Goal: Task Accomplishment & Management: Manage account settings

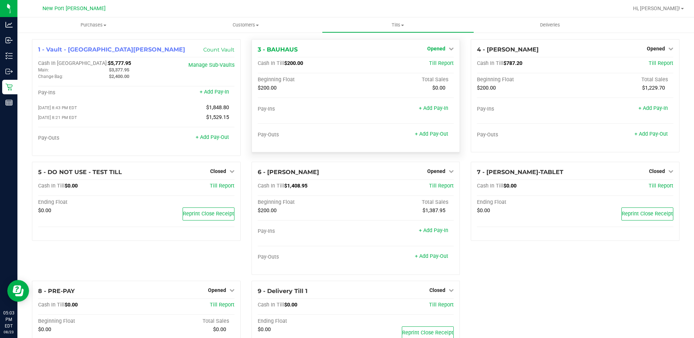
click at [448, 48] on icon at bounding box center [450, 48] width 5 height 5
click at [432, 63] on link "Close Till" at bounding box center [437, 64] width 20 height 6
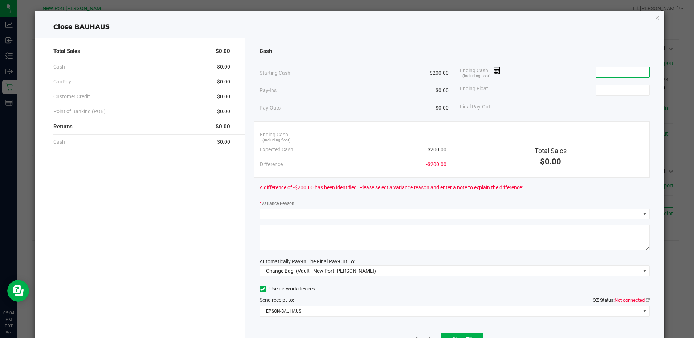
click at [610, 70] on input at bounding box center [622, 72] width 53 height 10
type input "$0.00"
click at [611, 93] on input at bounding box center [622, 90] width 53 height 10
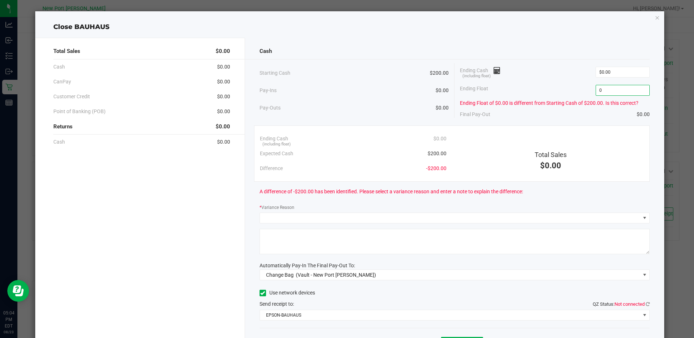
type input "$0.00"
click at [573, 95] on div "Ending Float $0.00" at bounding box center [554, 90] width 189 height 18
click at [567, 118] on div "Final Pay-Out $0.00" at bounding box center [554, 114] width 189 height 15
click at [613, 72] on input "0" at bounding box center [622, 72] width 53 height 10
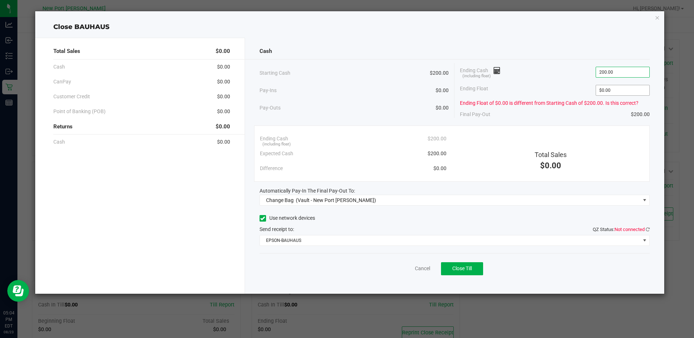
type input "$200.00"
click at [610, 91] on input "0" at bounding box center [622, 90] width 53 height 10
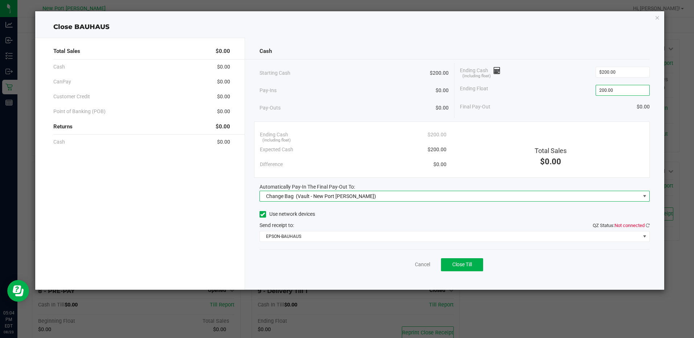
type input "$200.00"
click at [644, 197] on span at bounding box center [644, 196] width 6 height 6
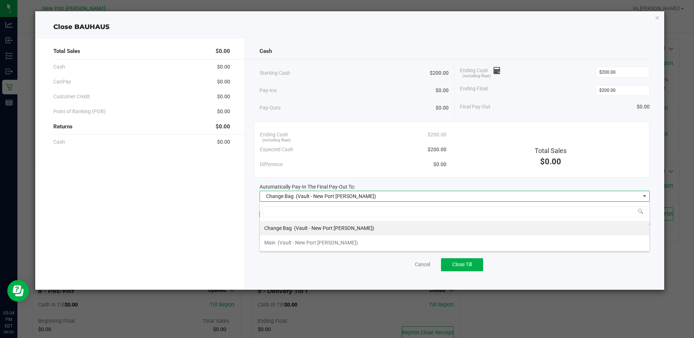
scroll to position [11, 390]
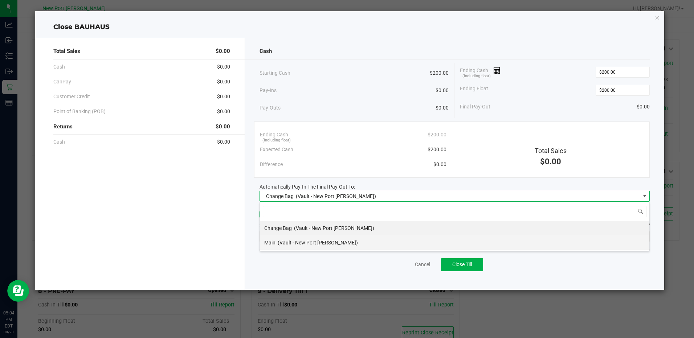
click at [358, 240] on li "Main (Vault - [GEOGRAPHIC_DATA][PERSON_NAME])" at bounding box center [454, 242] width 389 height 15
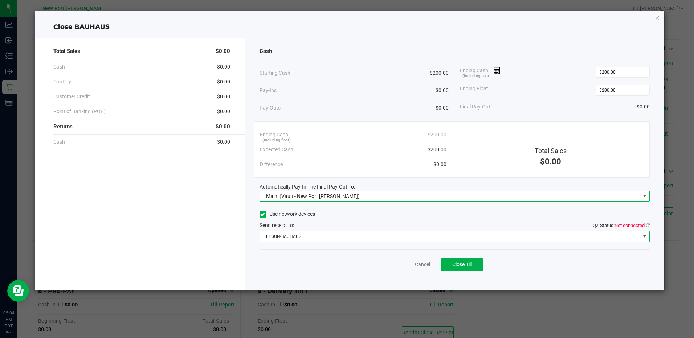
click at [645, 235] on span at bounding box center [644, 237] width 6 height 6
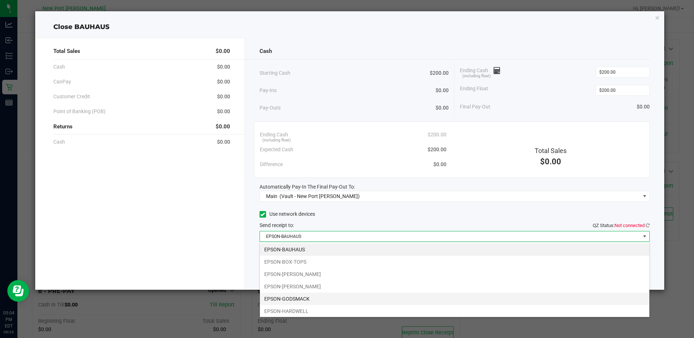
scroll to position [26, 0]
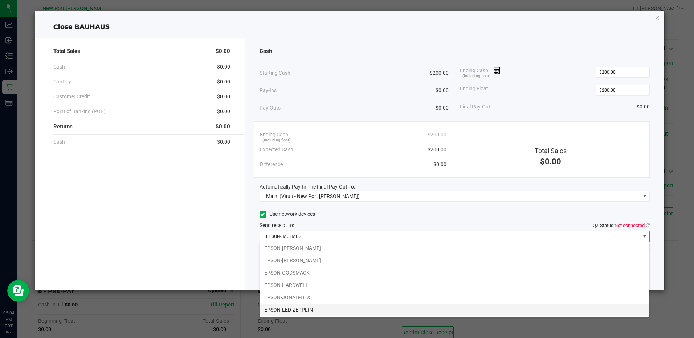
click at [305, 308] on li "EPSON-LED-ZEPPLIN" at bounding box center [454, 310] width 389 height 12
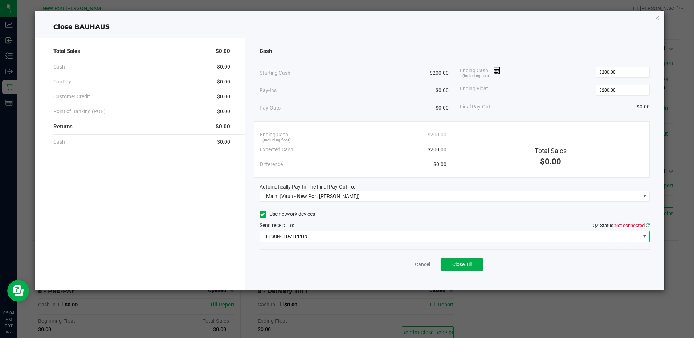
click at [647, 224] on icon at bounding box center [647, 225] width 4 height 5
click at [461, 264] on span "Close Till" at bounding box center [462, 265] width 20 height 6
click at [409, 263] on link "Dismiss" at bounding box center [406, 265] width 17 height 8
